Goal: Task Accomplishment & Management: Manage account settings

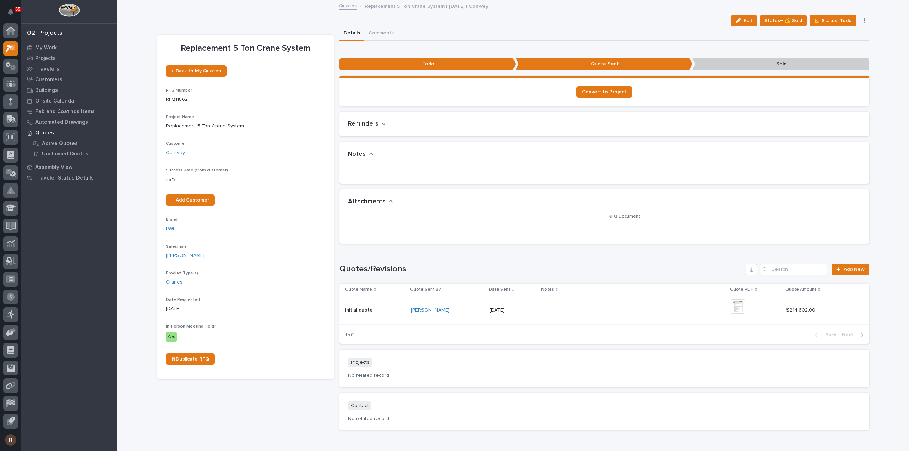
click at [346, 5] on link "Quotes" at bounding box center [348, 5] width 18 height 8
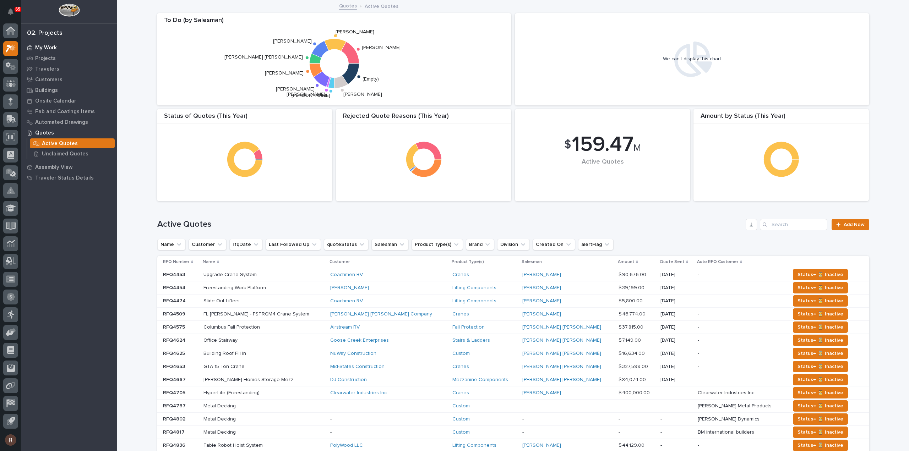
click at [43, 48] on p "My Work" at bounding box center [46, 48] width 22 height 6
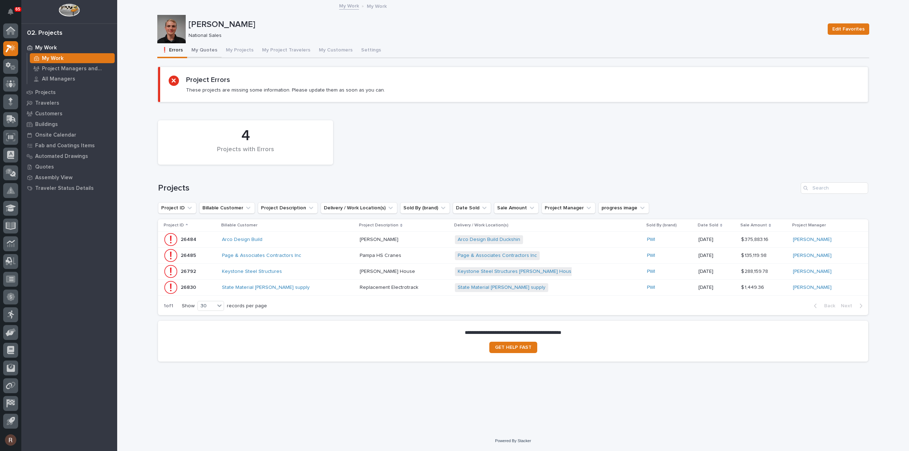
click at [199, 47] on button "My Quotes" at bounding box center [204, 50] width 34 height 15
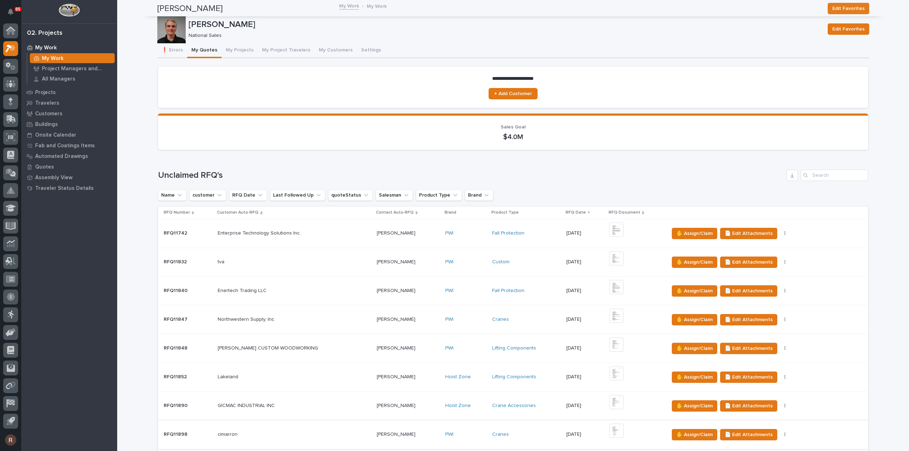
scroll to position [355, 0]
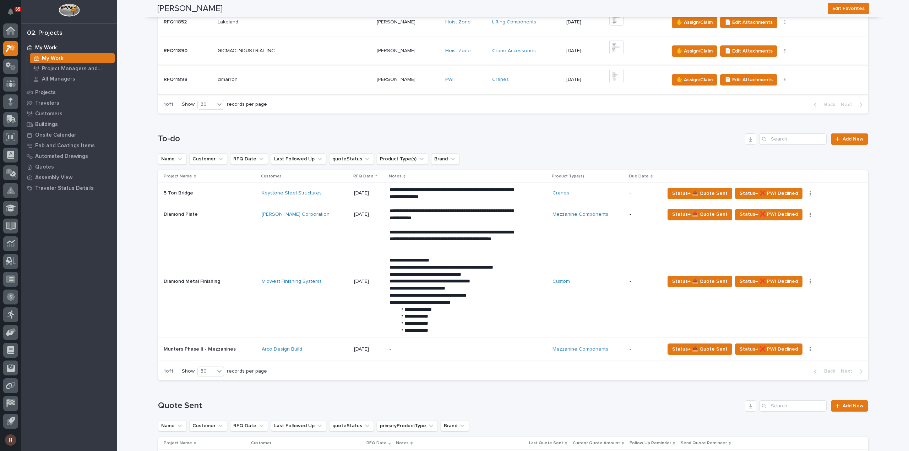
click at [609, 75] on img at bounding box center [616, 76] width 14 height 14
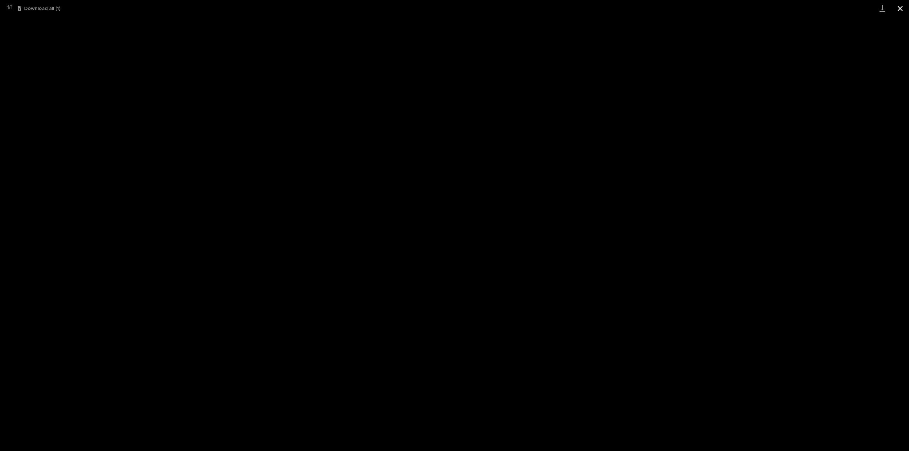
click at [899, 10] on button "Close gallery" at bounding box center [900, 8] width 18 height 17
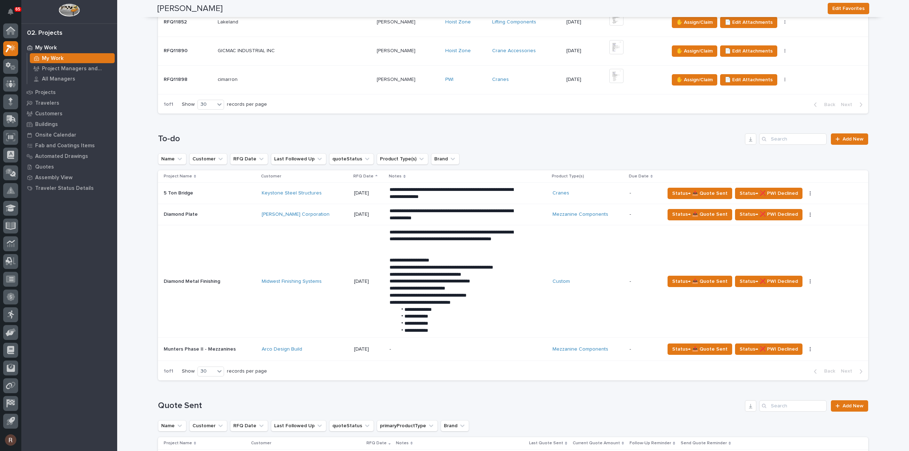
scroll to position [391, 0]
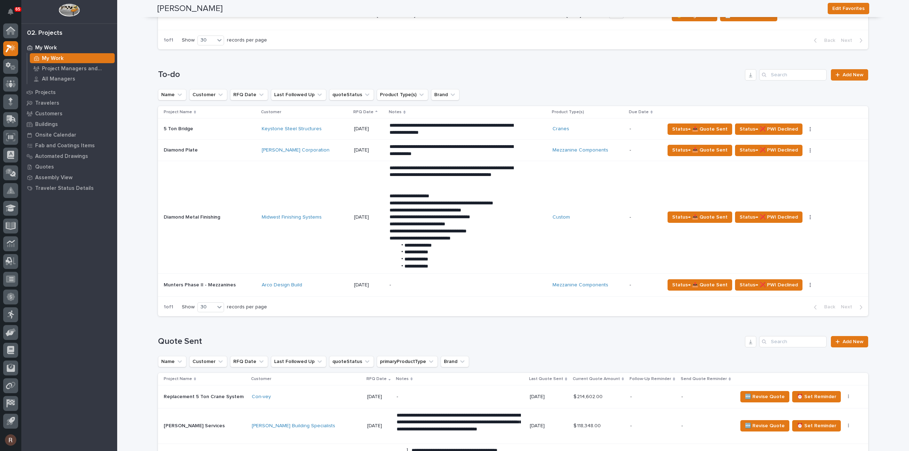
click at [330, 194] on td "Midwest Finishing Systems" at bounding box center [305, 217] width 92 height 113
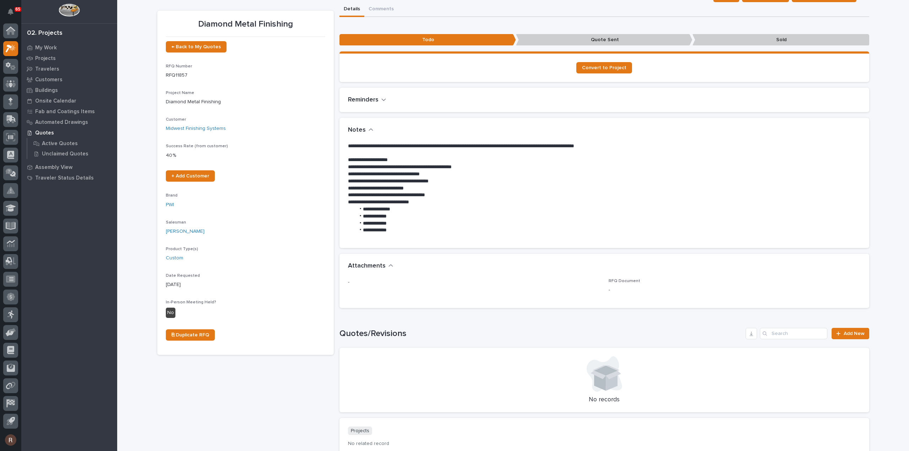
scroll to position [36, 0]
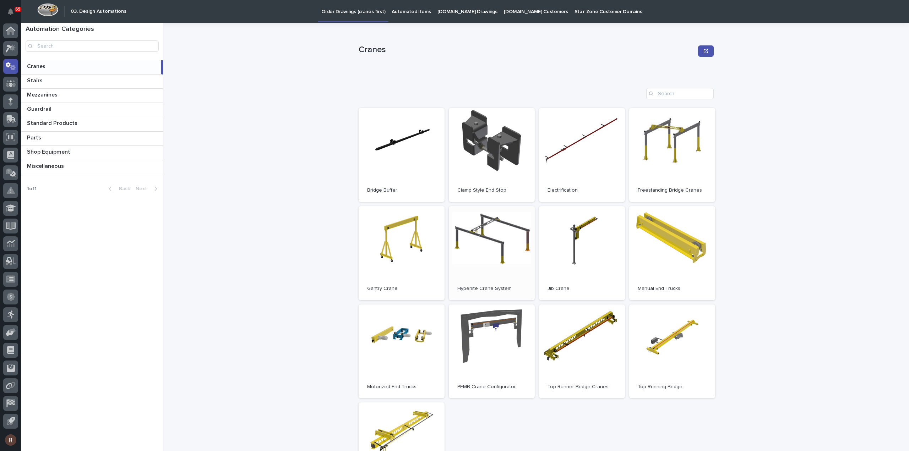
click at [488, 245] on link "Open" at bounding box center [492, 253] width 86 height 94
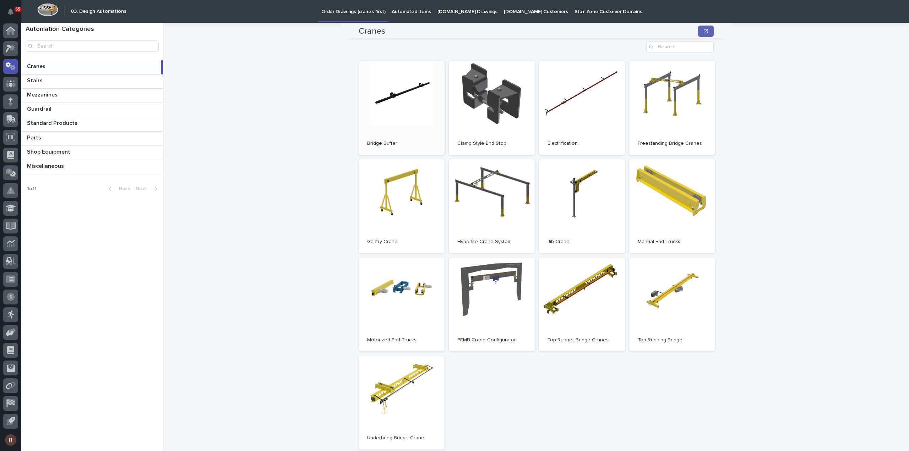
scroll to position [36, 0]
